Goal: Find specific fact: Find contact information

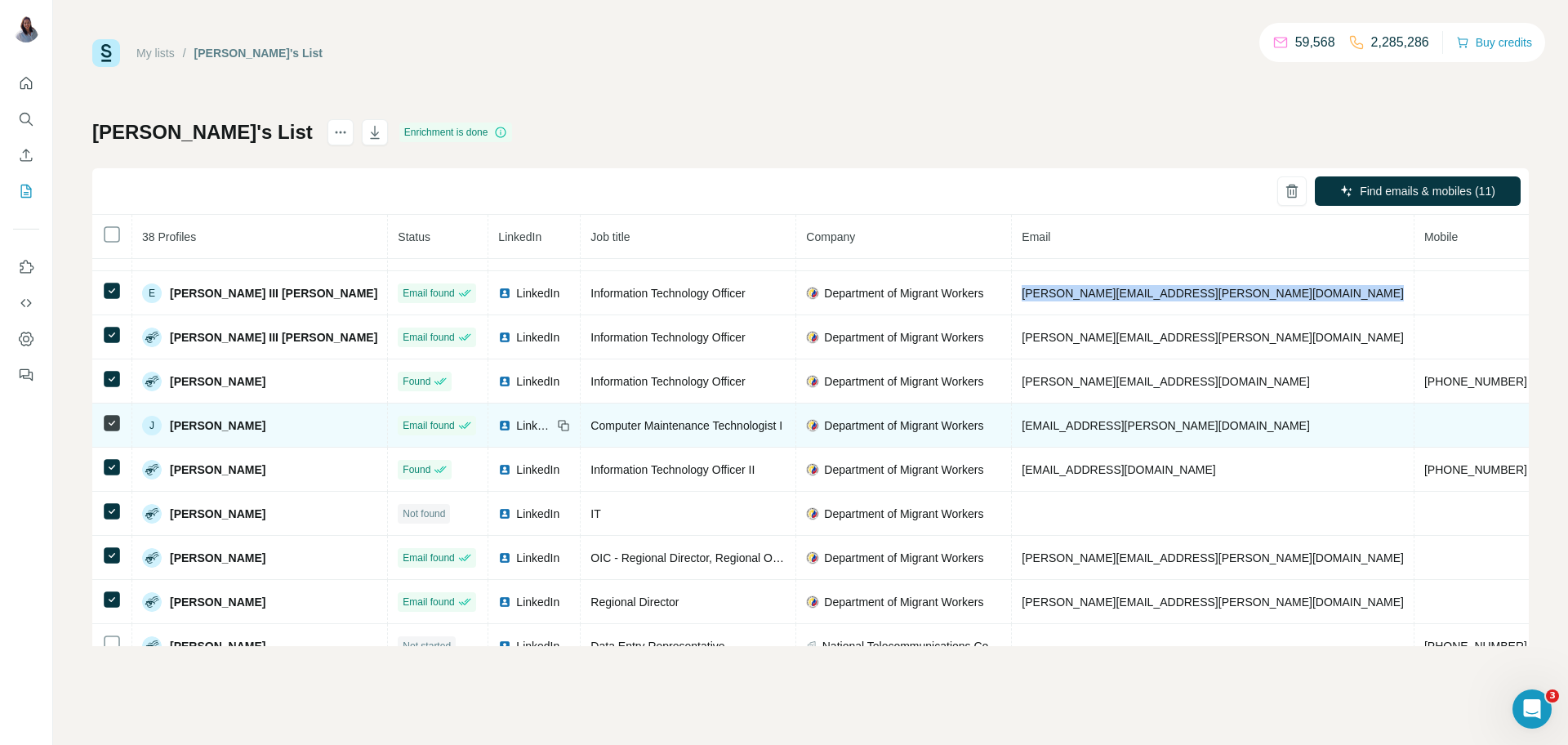
scroll to position [123, 0]
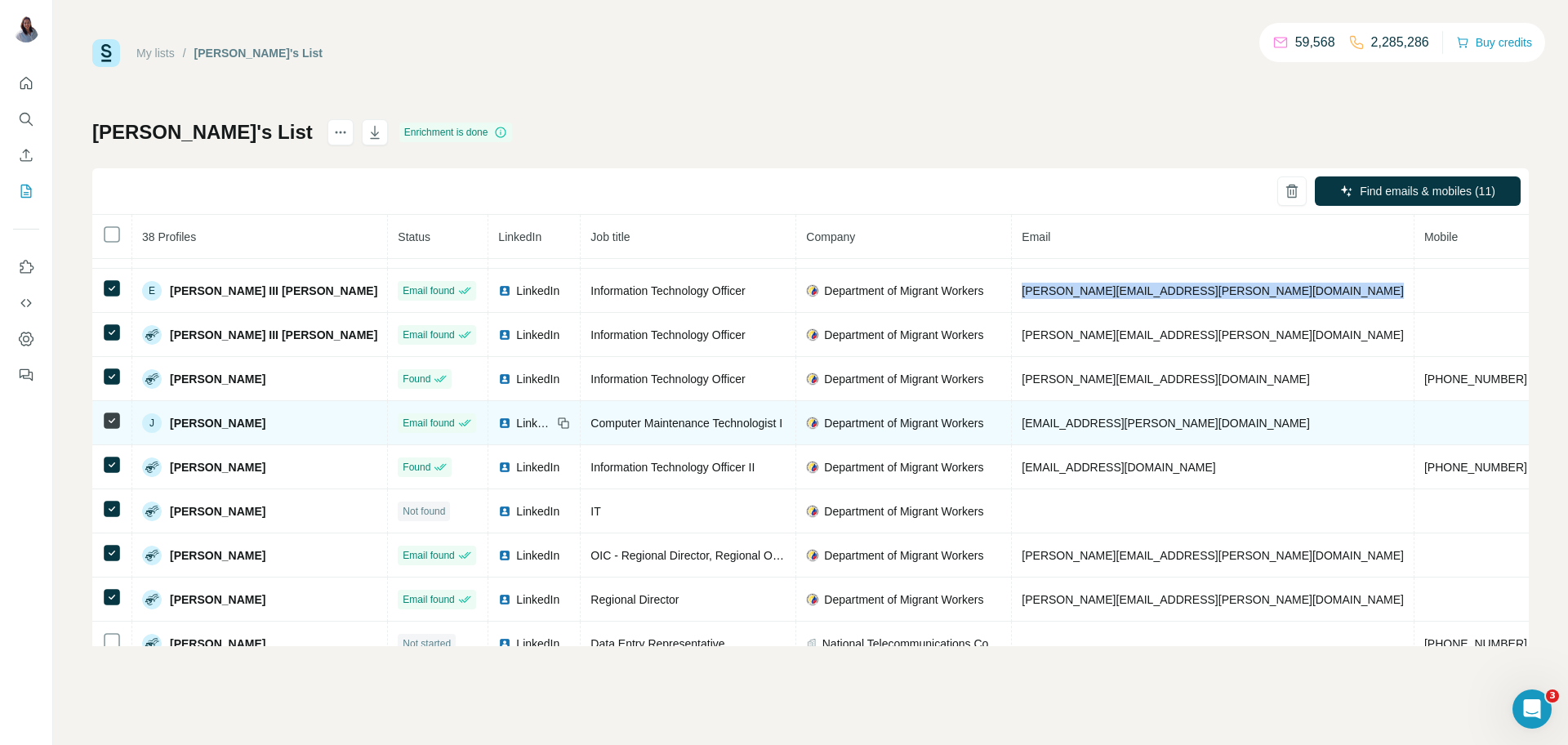
drag, startPoint x: 290, startPoint y: 425, endPoint x: 165, endPoint y: 427, distance: 125.0
click at [165, 427] on div "[PERSON_NAME]" at bounding box center [260, 423] width 235 height 19
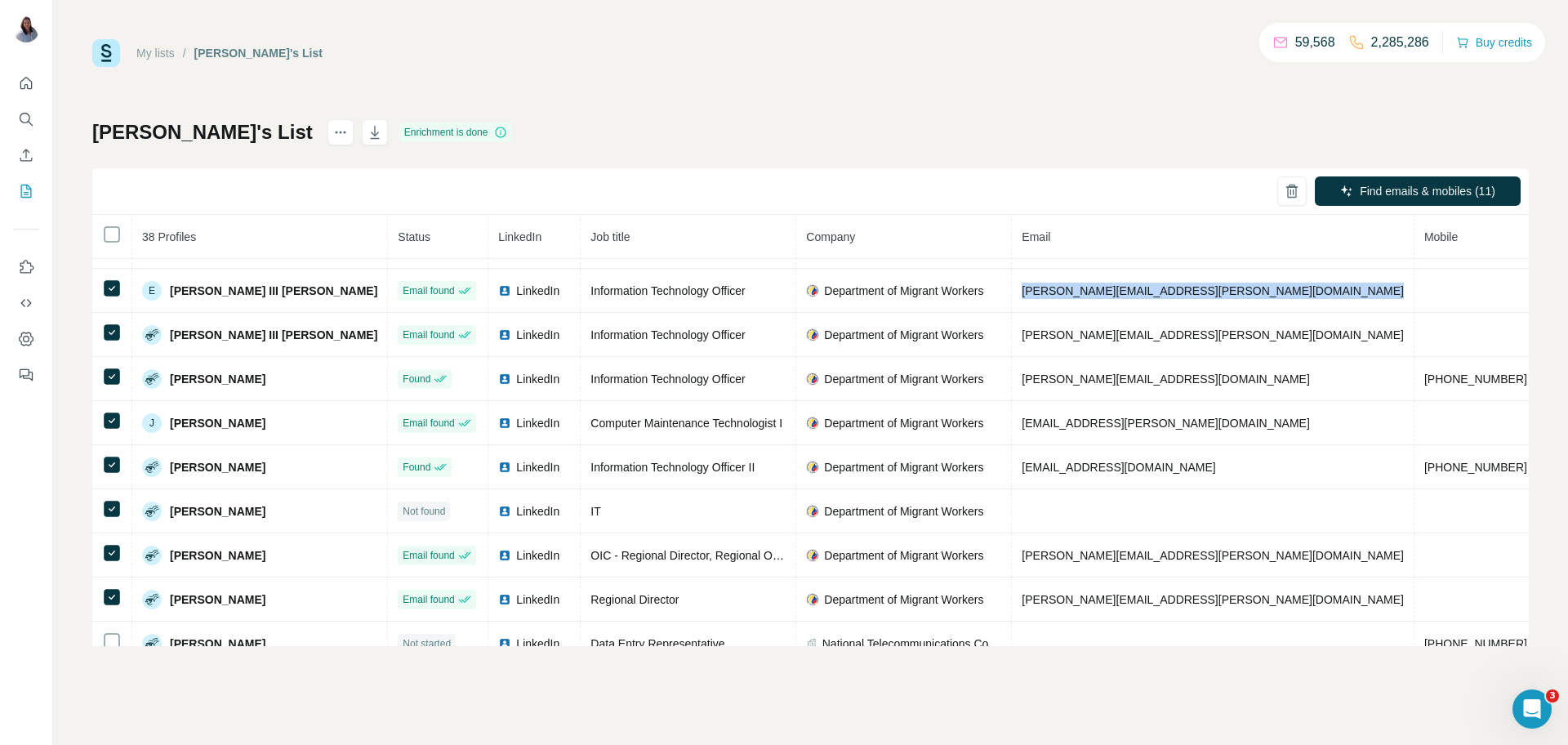
copy div "[PERSON_NAME]"
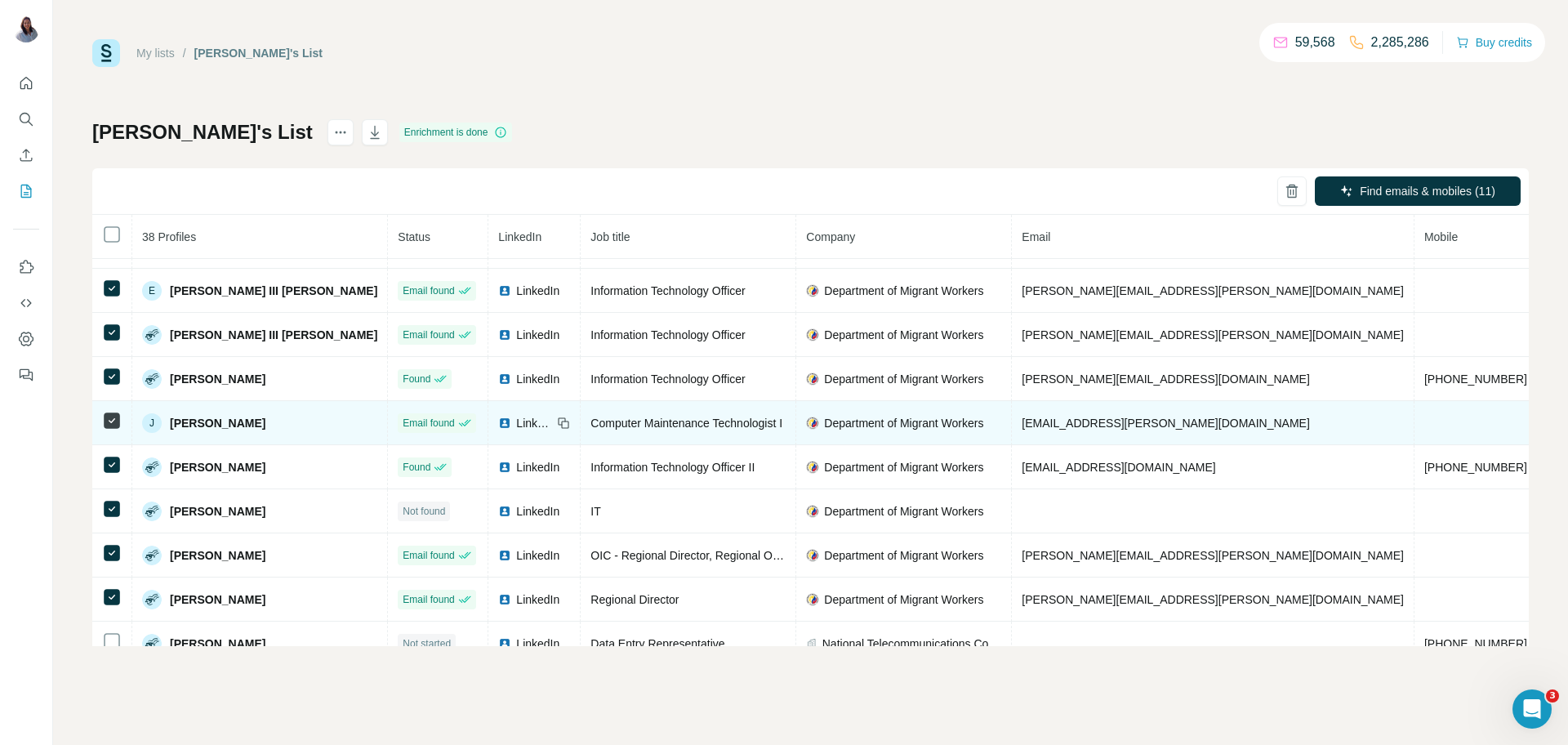
click at [609, 430] on span "Computer Maintenance Technologist I" at bounding box center [686, 422] width 192 height 13
click at [609, 429] on span "Computer Maintenance Technologist I" at bounding box center [686, 422] width 192 height 13
copy span "Computer Maintenance Technologist I"
drag, startPoint x: 1091, startPoint y: 429, endPoint x: 937, endPoint y: 432, distance: 154.0
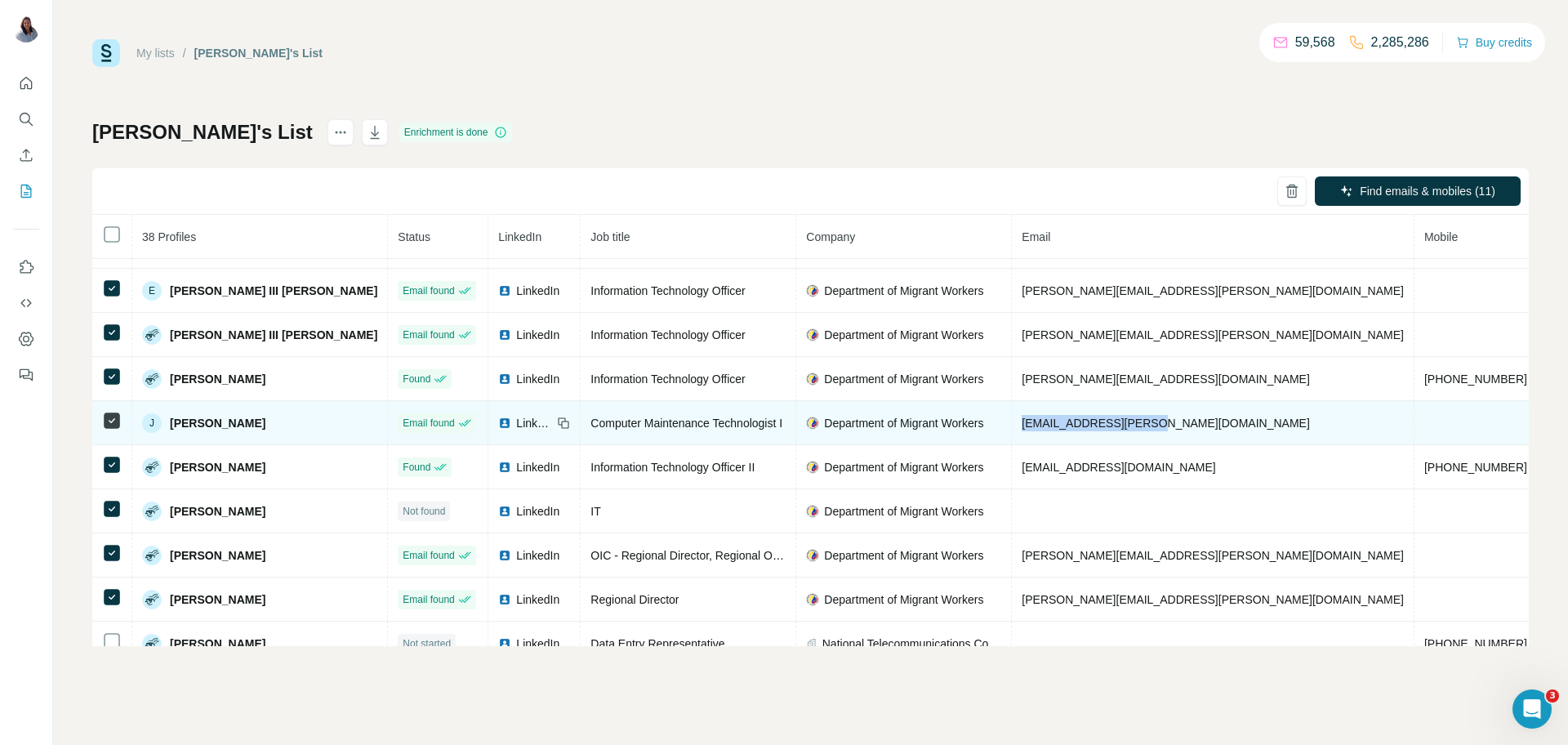
click at [937, 432] on tr "[PERSON_NAME] Email found LinkedIn Computer Maintenance Technologist I Departme…" at bounding box center [972, 423] width 1761 height 44
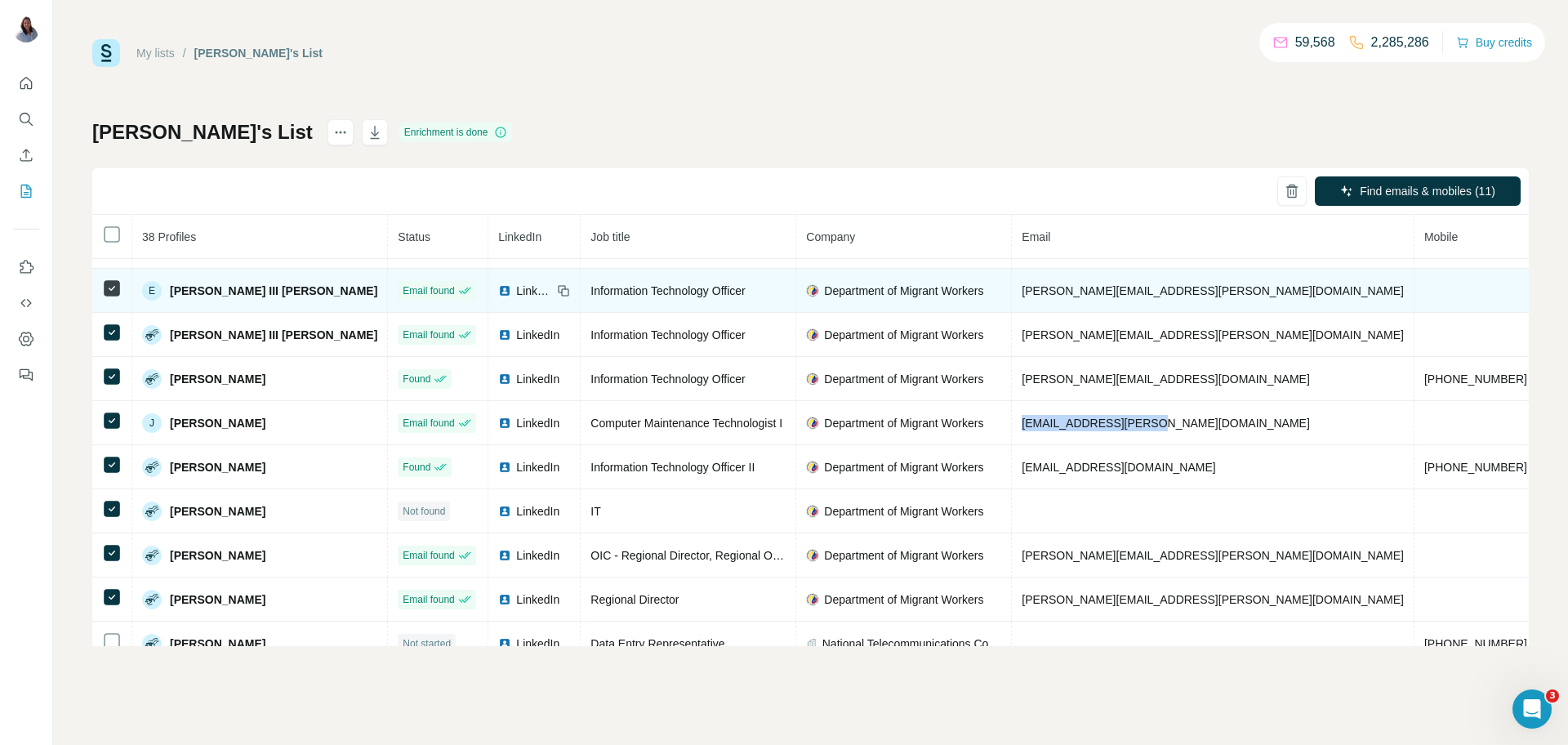
copy tr "[EMAIL_ADDRESS][PERSON_NAME][DOMAIN_NAME]"
